Goal: Check status: Check status

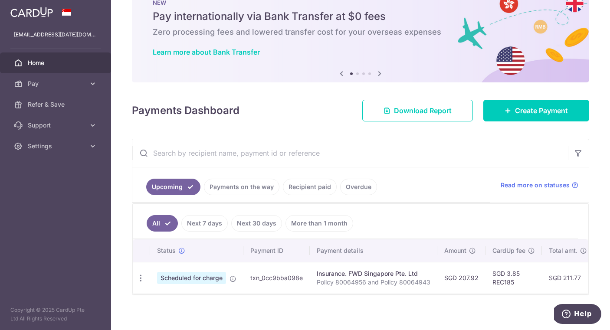
scroll to position [30, 0]
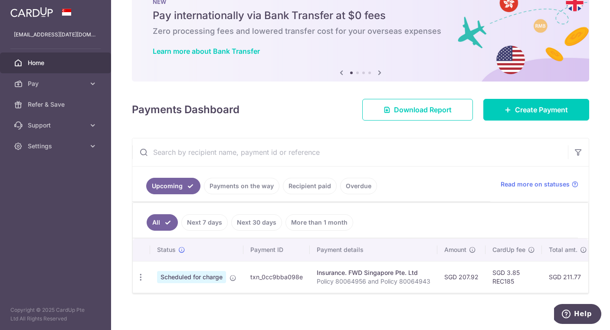
click at [254, 182] on link "Payments on the way" at bounding box center [242, 186] width 76 height 16
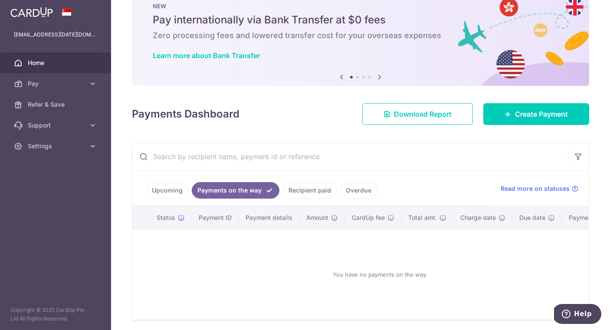
click at [297, 188] on link "Recipient paid" at bounding box center [310, 190] width 54 height 16
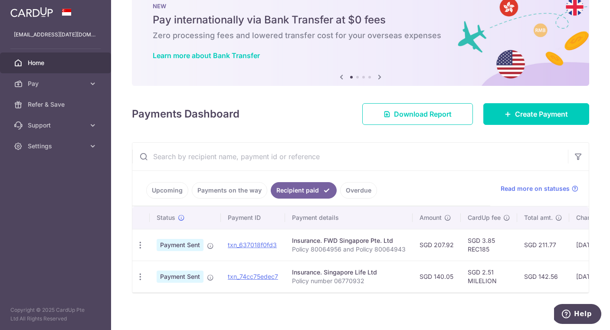
click at [168, 189] on link "Upcoming" at bounding box center [167, 190] width 42 height 16
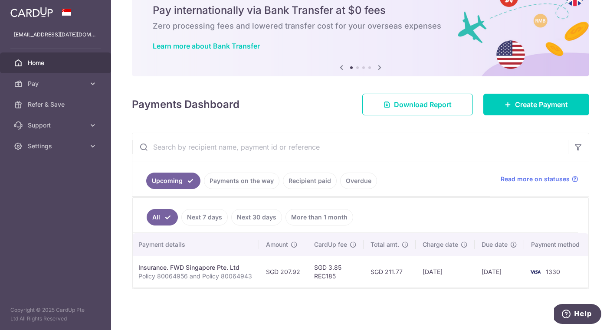
scroll to position [0, 178]
click at [316, 177] on link "Recipient paid" at bounding box center [310, 181] width 54 height 16
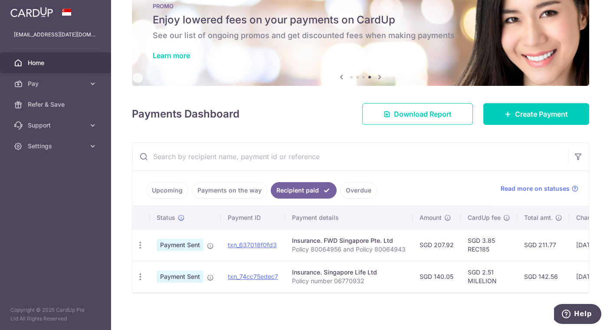
scroll to position [0, 0]
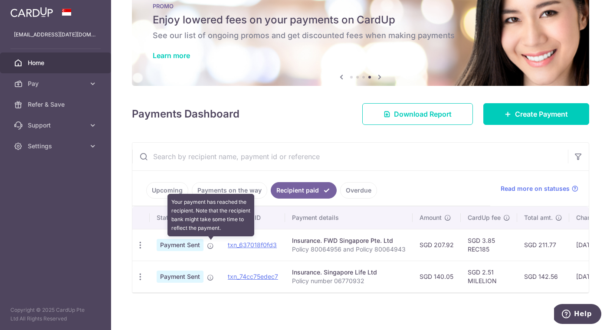
click at [209, 248] on icon at bounding box center [210, 246] width 7 height 7
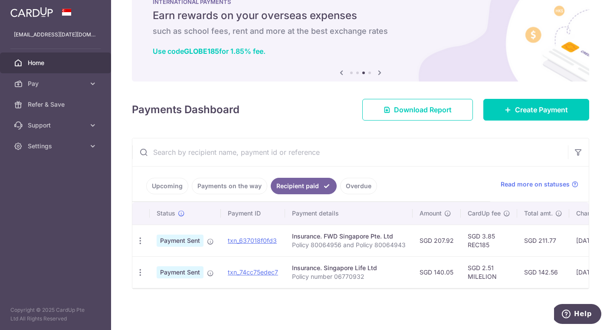
scroll to position [32, 0]
click at [264, 240] on link "txn_637018f0fd3" at bounding box center [252, 240] width 49 height 7
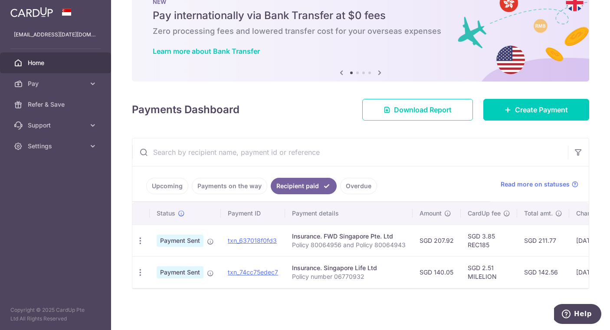
click at [293, 109] on div "Payments Dashboard Download Report Create Payment" at bounding box center [360, 107] width 457 height 25
click at [313, 106] on div "Payments Dashboard Download Report Create Payment" at bounding box center [360, 107] width 457 height 25
click at [312, 115] on div "Payments Dashboard Download Report Create Payment" at bounding box center [360, 107] width 457 height 25
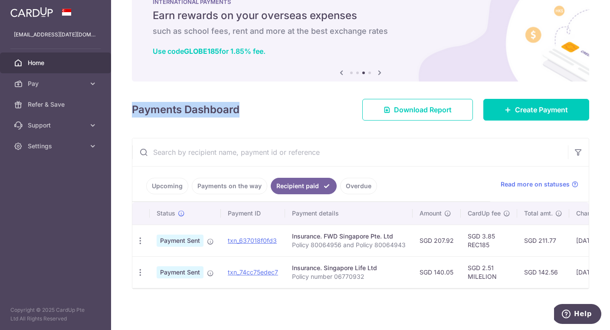
drag, startPoint x: 132, startPoint y: 104, endPoint x: 240, endPoint y: 106, distance: 107.6
click at [240, 106] on div "Payments Dashboard Download Report Create Payment" at bounding box center [360, 107] width 457 height 25
click at [251, 110] on div "Payments Dashboard Download Report Create Payment" at bounding box center [360, 107] width 457 height 25
drag, startPoint x: 133, startPoint y: 104, endPoint x: 238, endPoint y: 110, distance: 105.6
click at [238, 110] on h4 "Payments Dashboard" at bounding box center [186, 110] width 108 height 16
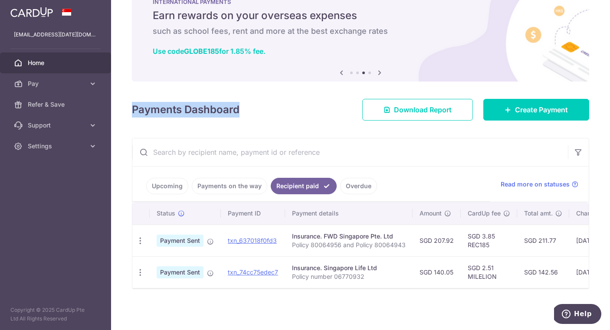
click at [247, 110] on div "Payments Dashboard Download Report Create Payment" at bounding box center [360, 107] width 457 height 25
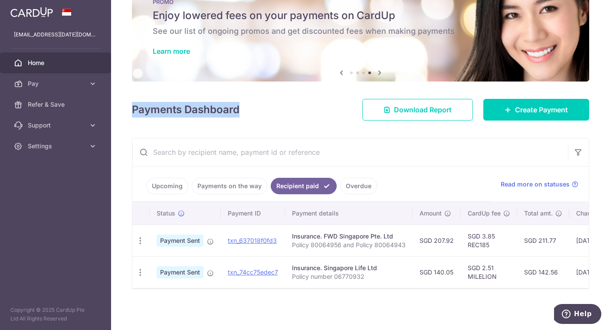
drag, startPoint x: 132, startPoint y: 106, endPoint x: 244, endPoint y: 109, distance: 112.4
click at [244, 109] on div "× Pause Schedule Pause all future payments in this series Pause just this one p…" at bounding box center [360, 165] width 499 height 330
drag, startPoint x: 290, startPoint y: 243, endPoint x: 408, endPoint y: 242, distance: 118.1
click at [408, 242] on td "Insurance. FWD Singapore Pte. Ltd Policy 80064956 and Policy 80064943" at bounding box center [349, 241] width 128 height 32
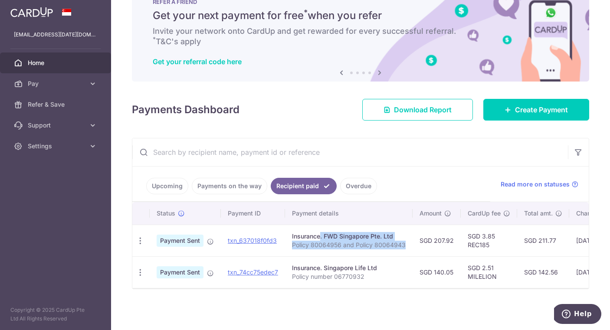
drag, startPoint x: 291, startPoint y: 233, endPoint x: 405, endPoint y: 244, distance: 114.3
click at [405, 244] on td "Insurance. FWD Singapore Pte. Ltd Policy 80064956 and Policy 80064943" at bounding box center [349, 241] width 128 height 32
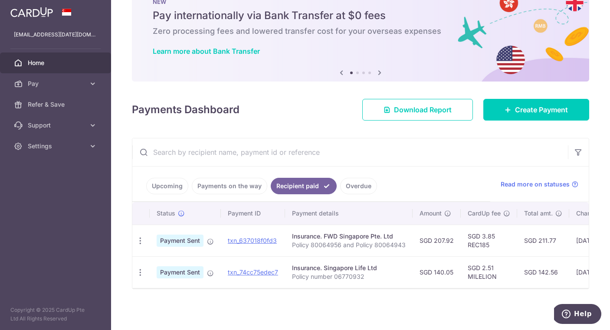
click at [160, 186] on link "Upcoming" at bounding box center [167, 186] width 42 height 16
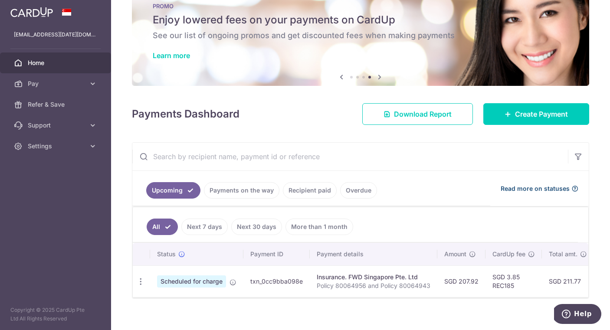
click at [555, 190] on span "Read more on statuses" at bounding box center [535, 188] width 69 height 9
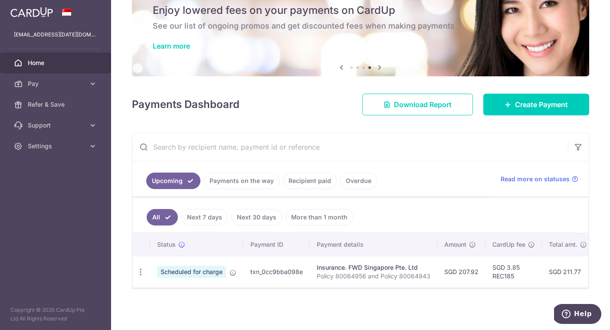
scroll to position [37, 0]
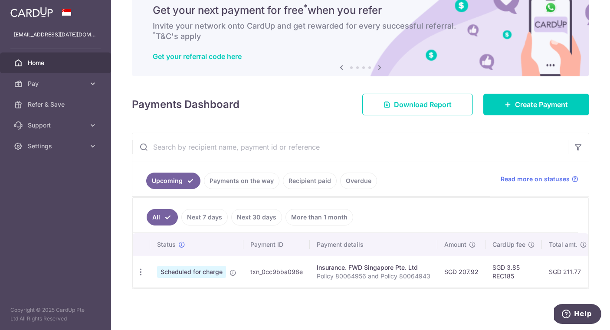
click at [343, 218] on link "More than 1 month" at bounding box center [320, 217] width 68 height 16
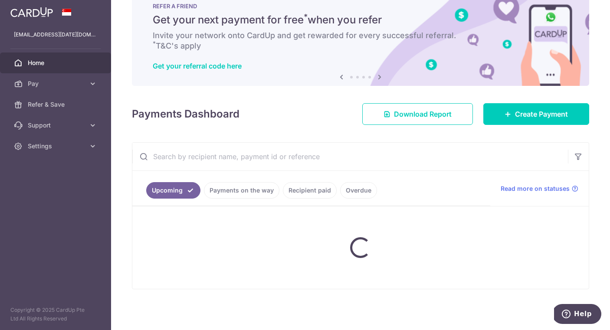
scroll to position [25, 0]
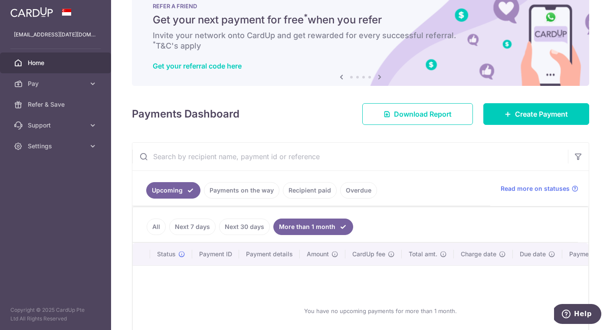
click at [152, 224] on link "All" at bounding box center [156, 227] width 19 height 16
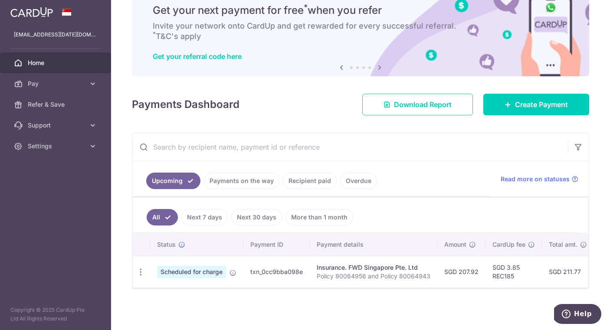
scroll to position [35, 0]
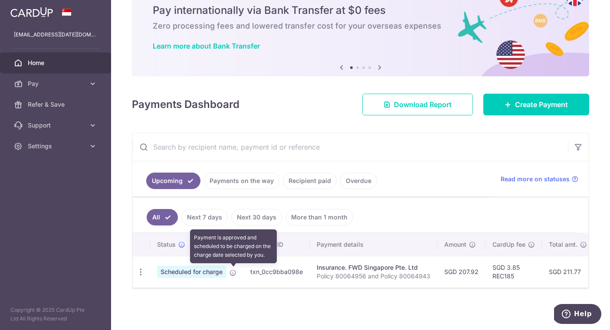
click at [236, 272] on icon at bounding box center [233, 273] width 7 height 7
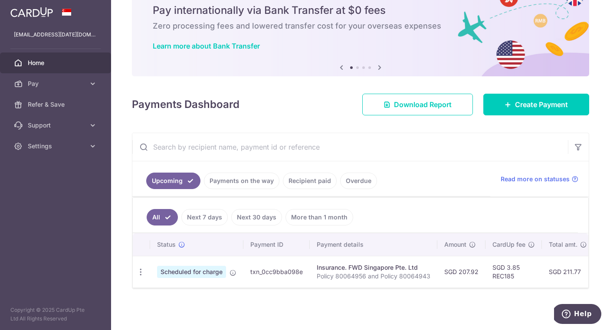
click at [211, 219] on link "Next 7 days" at bounding box center [204, 217] width 46 height 16
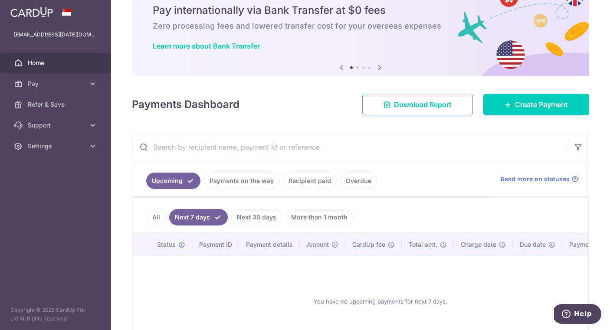
scroll to position [25, 0]
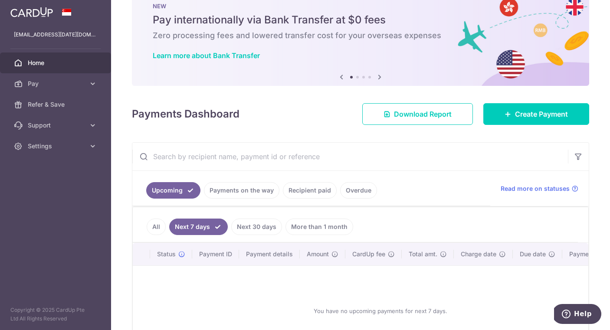
click at [255, 224] on link "Next 30 days" at bounding box center [256, 227] width 51 height 16
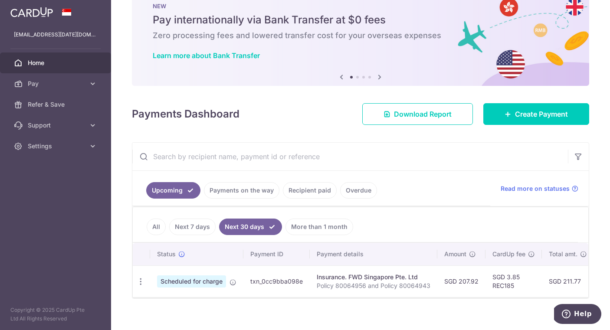
click at [345, 206] on ul "Upcoming Payments on the way Recipient paid Overdue" at bounding box center [311, 188] width 358 height 35
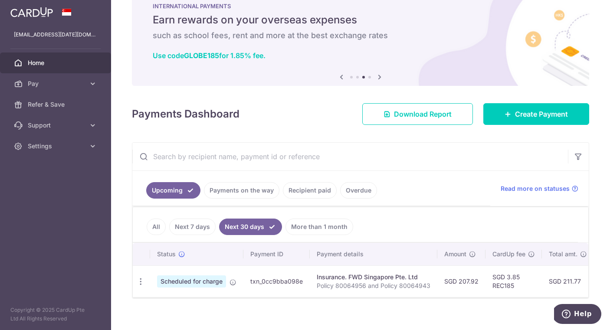
click at [308, 128] on div "× Pause Schedule Pause all future payments in this series Pause just this one p…" at bounding box center [360, 165] width 499 height 330
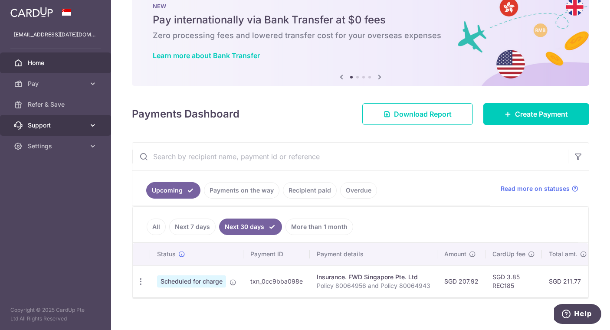
click at [93, 125] on icon at bounding box center [93, 125] width 9 height 9
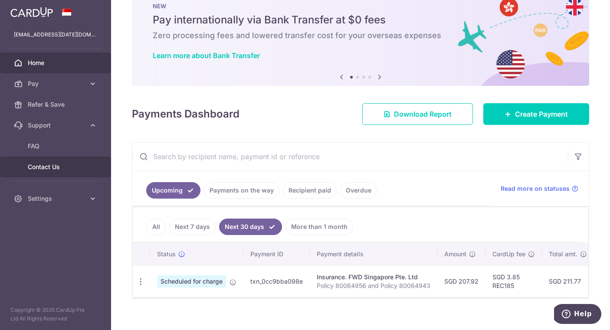
click at [52, 169] on span "Contact Us" at bounding box center [56, 167] width 57 height 9
click at [303, 107] on div "Payments Dashboard Download Report Create Payment" at bounding box center [360, 112] width 457 height 25
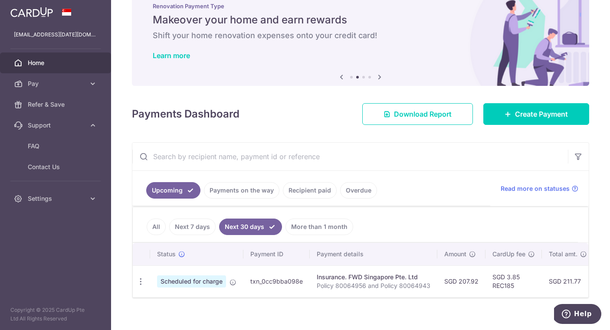
click at [309, 189] on link "Recipient paid" at bounding box center [310, 190] width 54 height 16
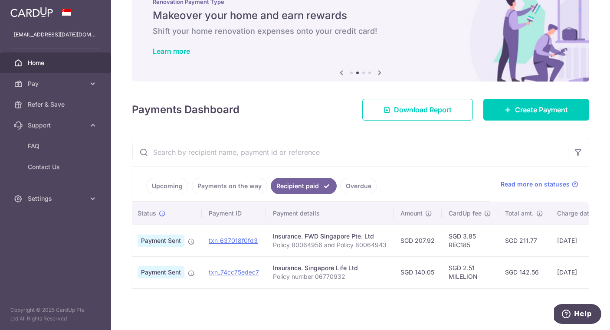
scroll to position [0, 22]
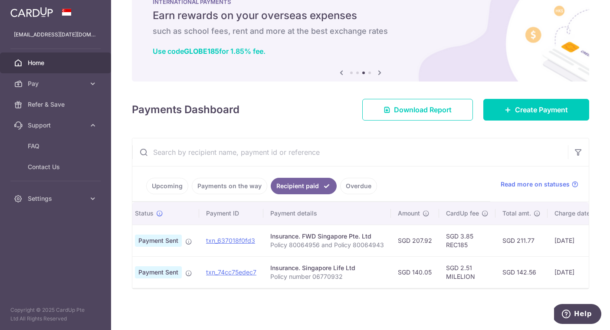
click at [384, 306] on div "× Pause Schedule Pause all future payments in this series Pause just this one p…" at bounding box center [360, 165] width 499 height 330
